Goal: Task Accomplishment & Management: Manage account settings

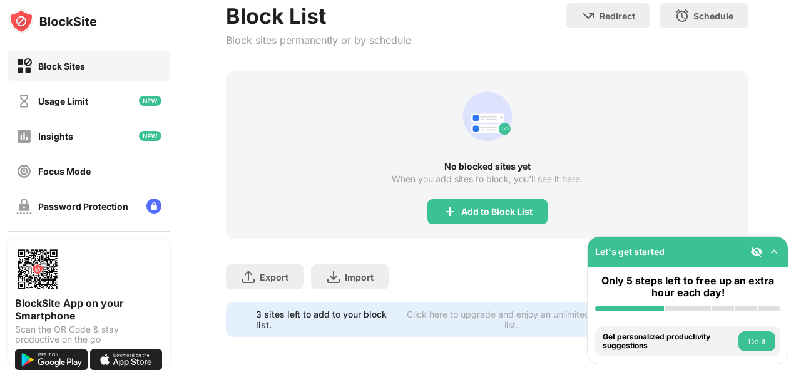
scroll to position [133, 0]
click at [486, 209] on div "Add to Block List" at bounding box center [487, 211] width 120 height 25
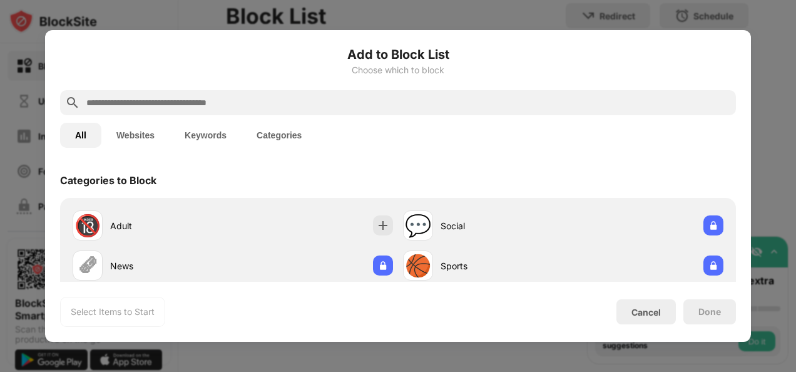
click at [767, 154] on div at bounding box center [398, 186] width 796 height 372
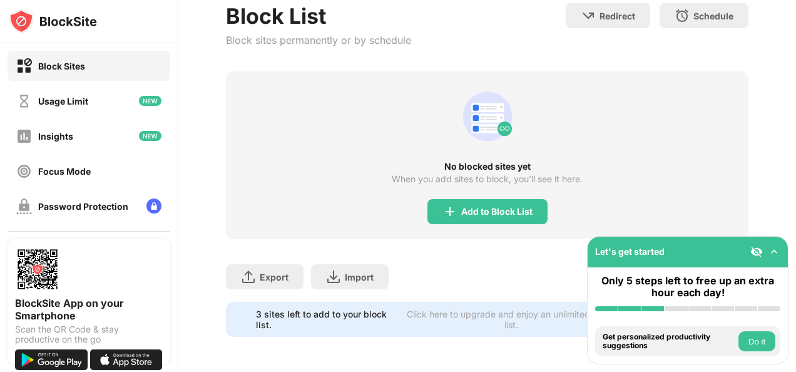
click at [536, 199] on div "Add to Block List" at bounding box center [487, 211] width 120 height 25
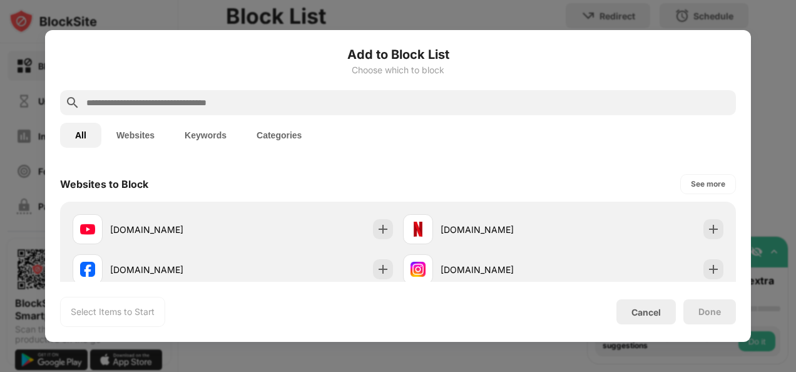
scroll to position [182, 0]
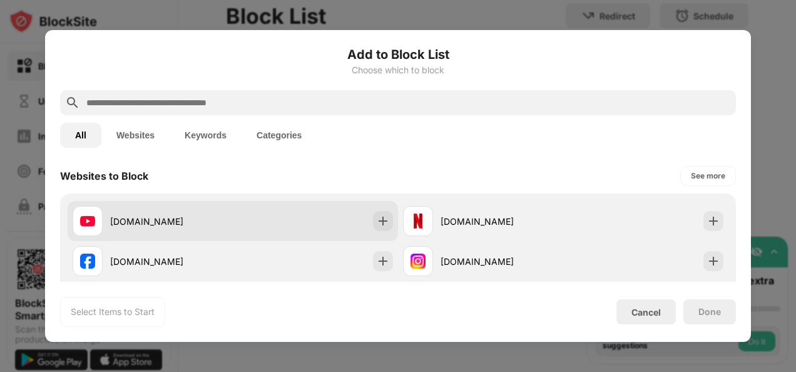
click at [377, 223] on img at bounding box center [383, 221] width 13 height 13
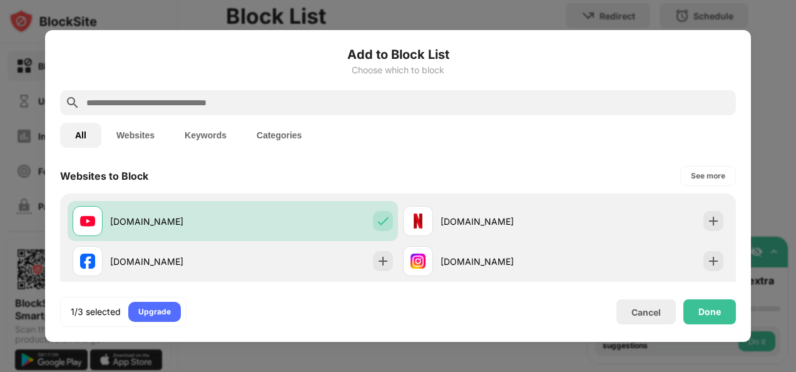
click at [706, 317] on div "Done" at bounding box center [709, 311] width 53 height 25
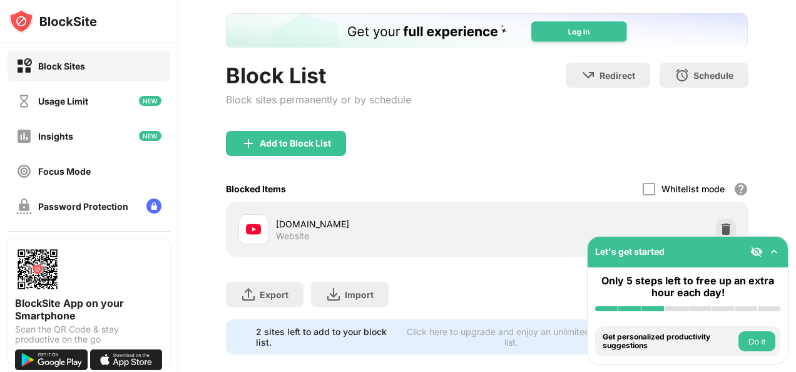
scroll to position [63, 0]
